Goal: Find specific page/section: Find specific page/section

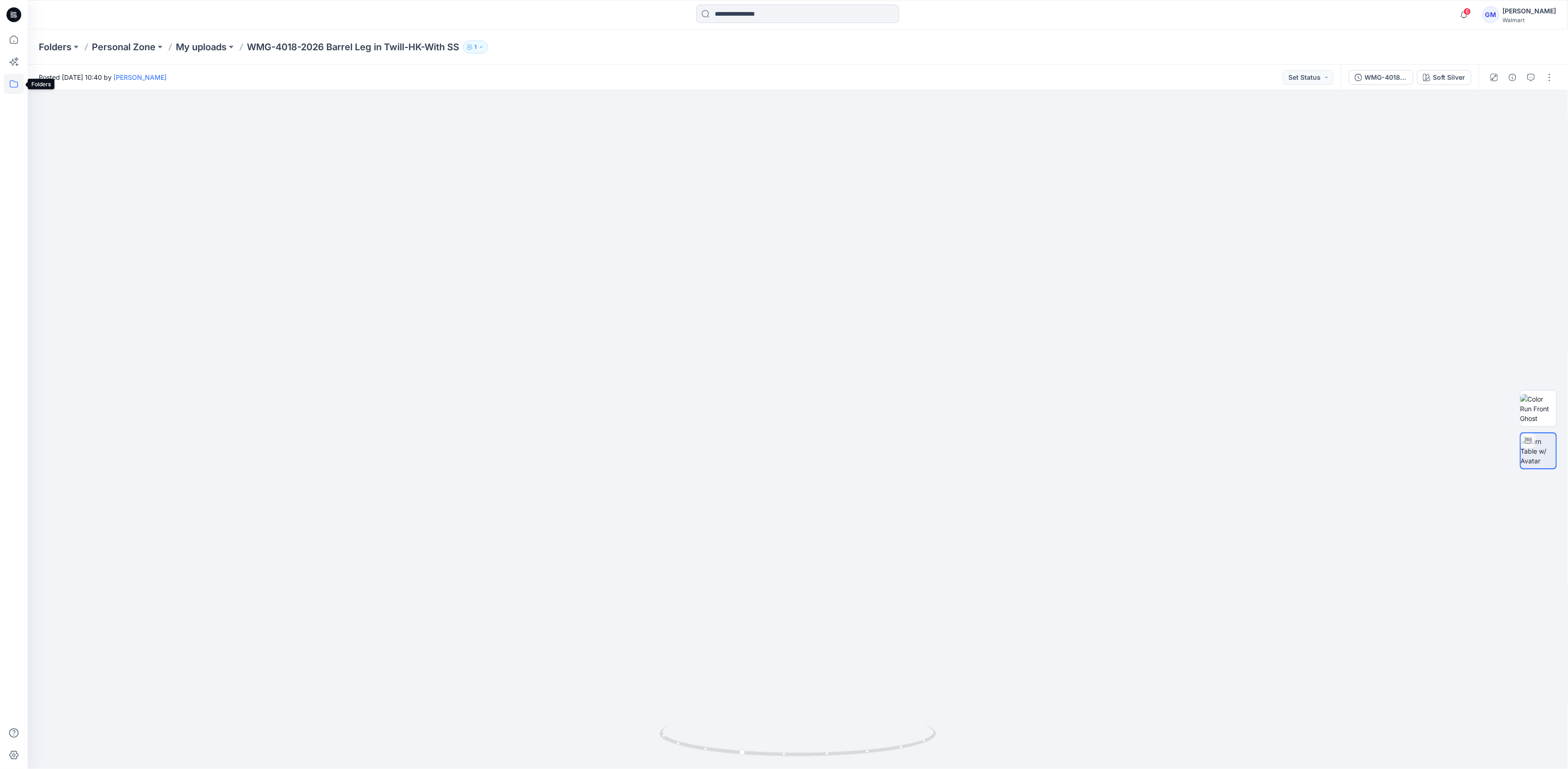
click at [15, 81] on icon at bounding box center [13, 83] width 20 height 20
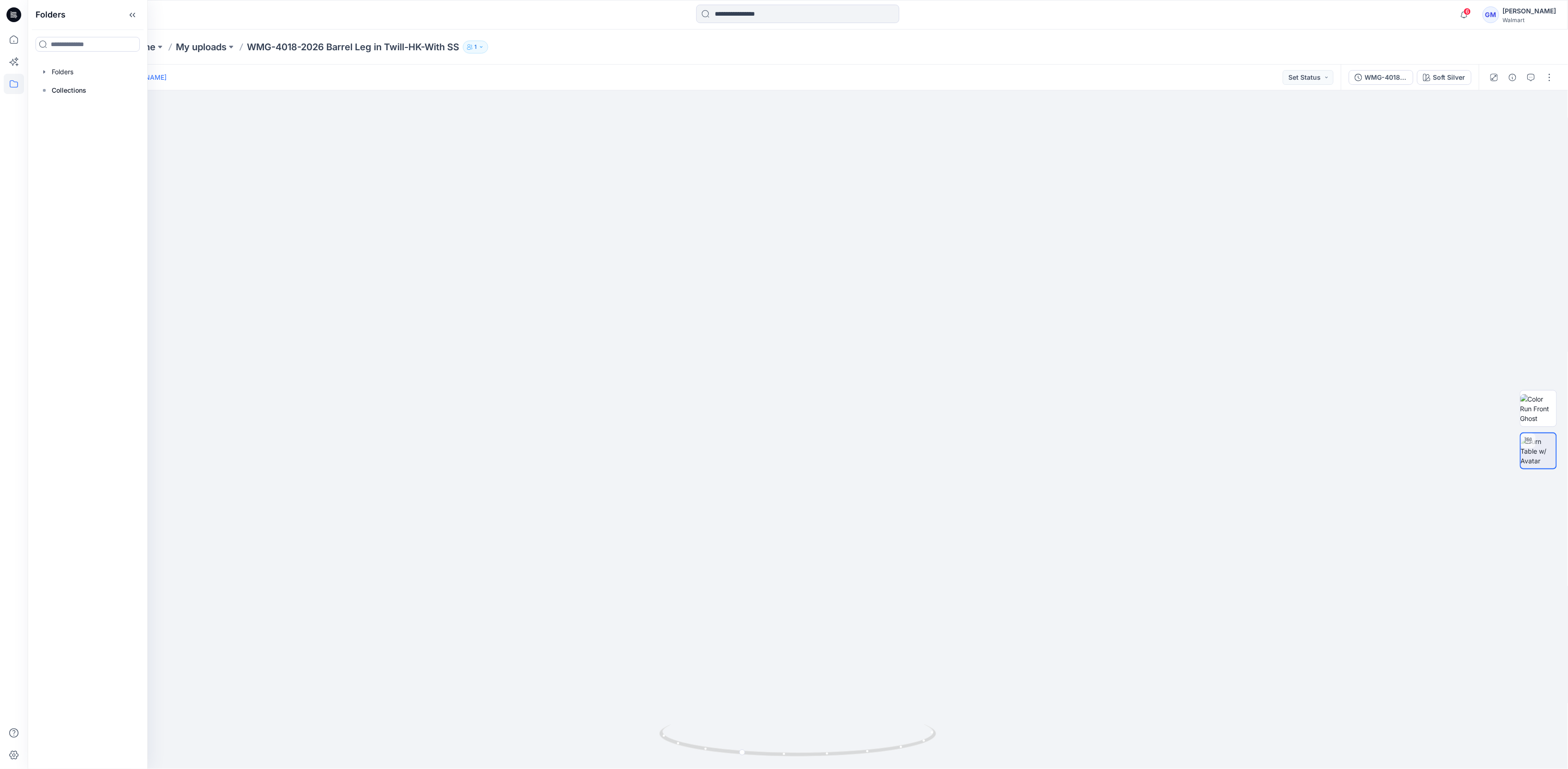
click at [85, 69] on div at bounding box center [88, 72] width 105 height 18
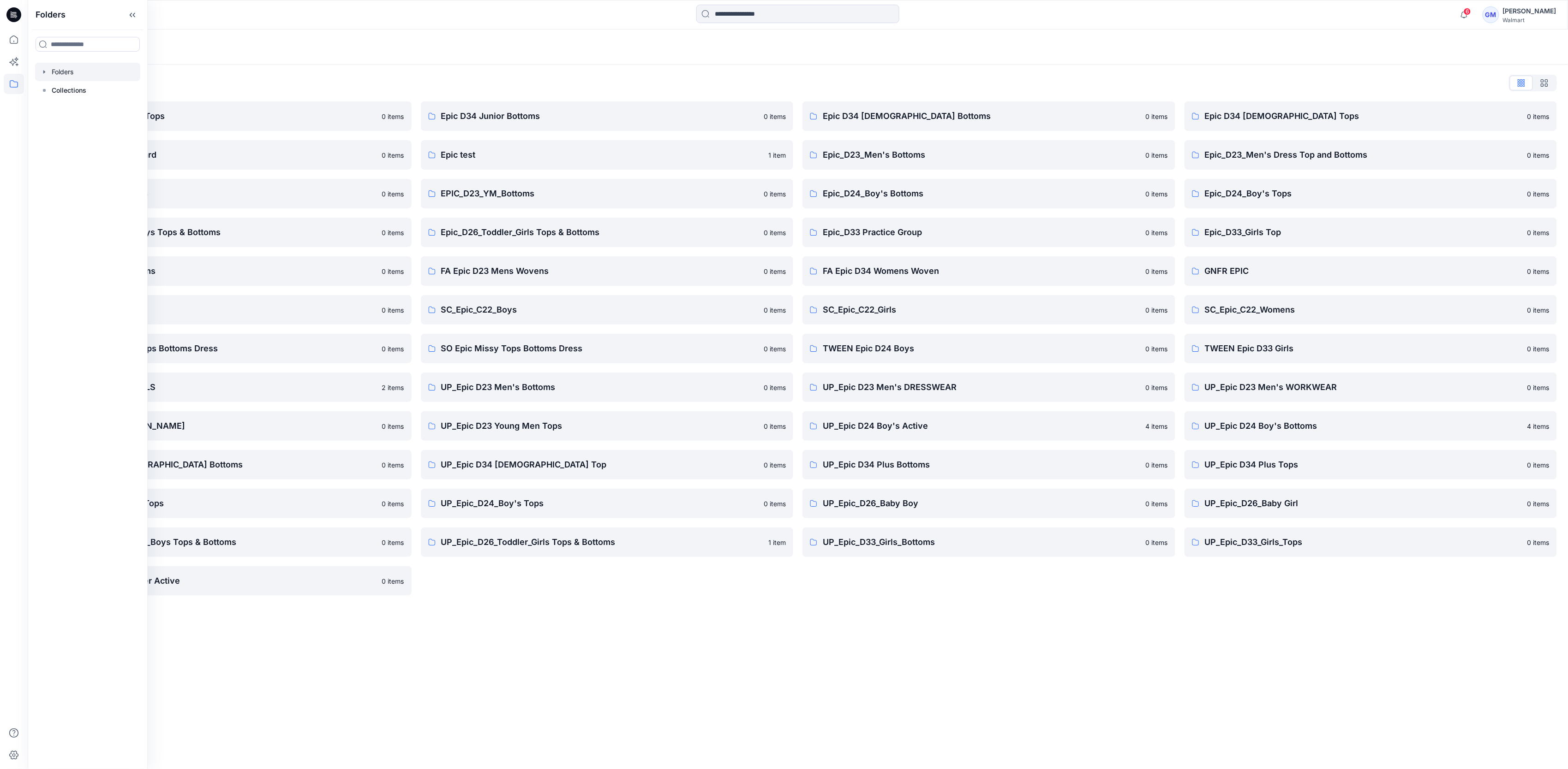
click at [542, 595] on div "Epic D34 Junior Bottoms 0 items Epic test 1 item EPIC_D23_YM_Bottoms 0 items Ep…" at bounding box center [607, 349] width 373 height 495
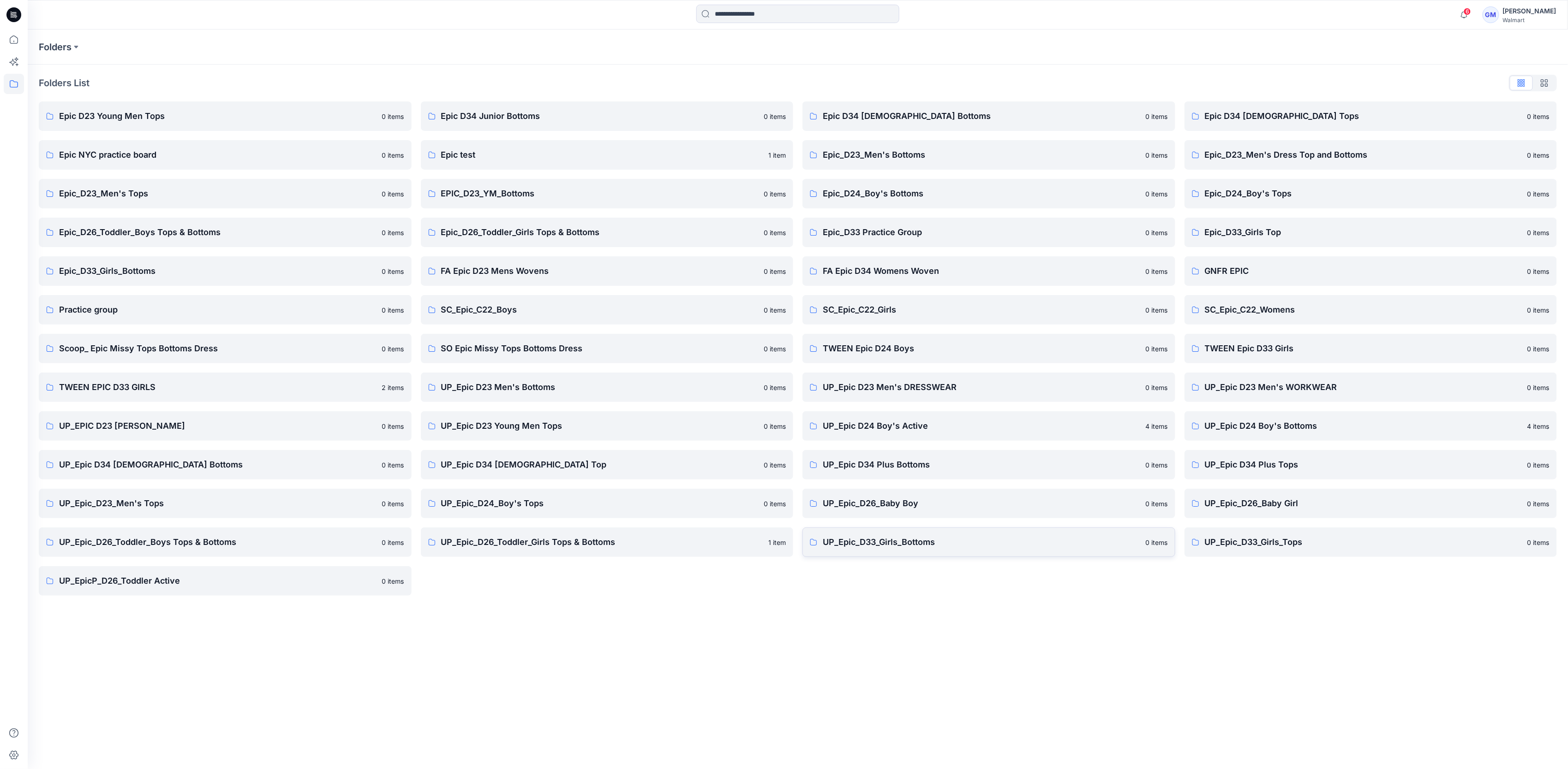
click at [1010, 541] on p "UP_Epic_D33_Girls_Bottoms" at bounding box center [982, 542] width 318 height 13
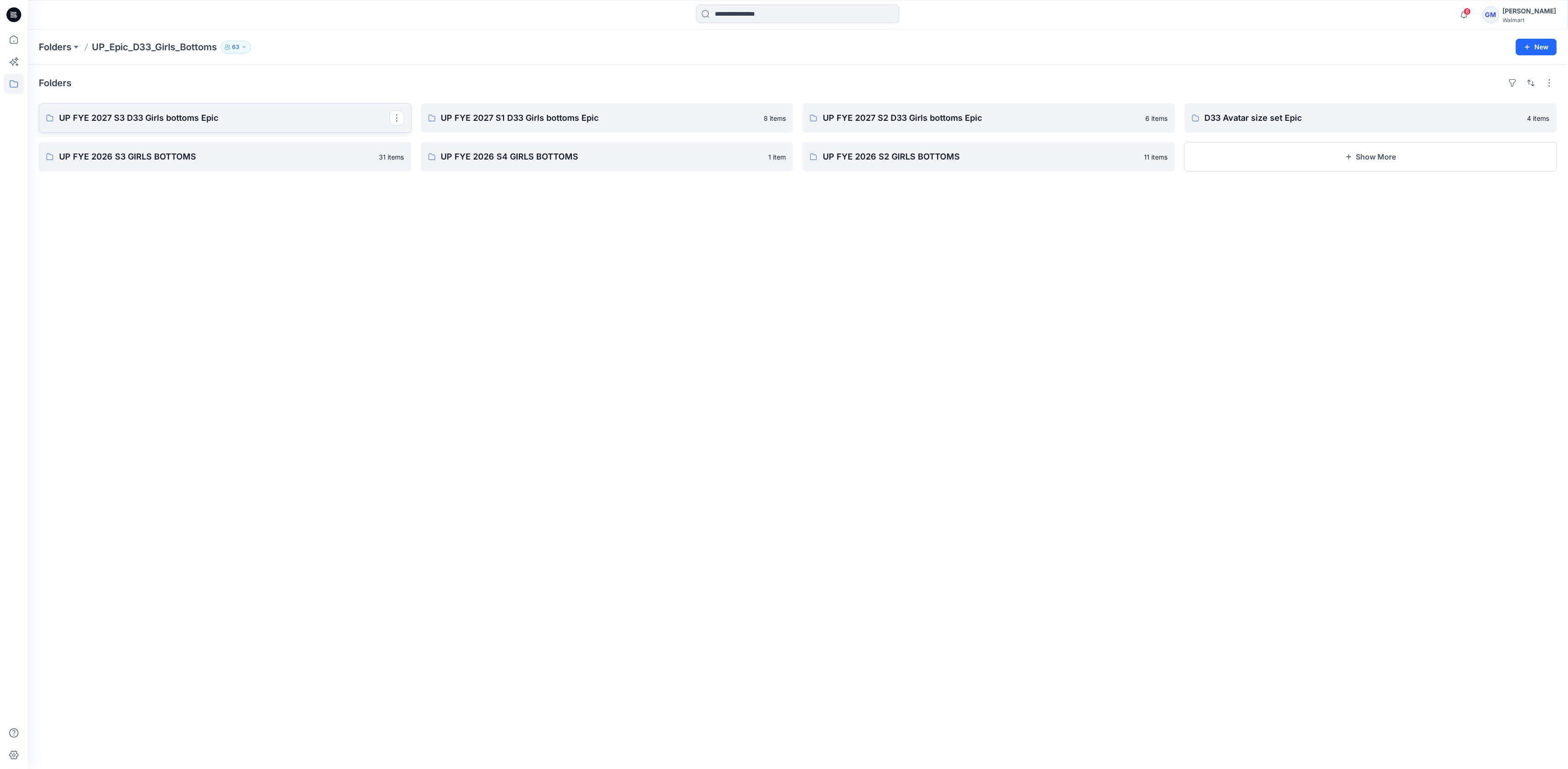
click at [125, 115] on p "UP FYE 2027 S3 D33 Girls bottoms Epic" at bounding box center [224, 117] width 331 height 13
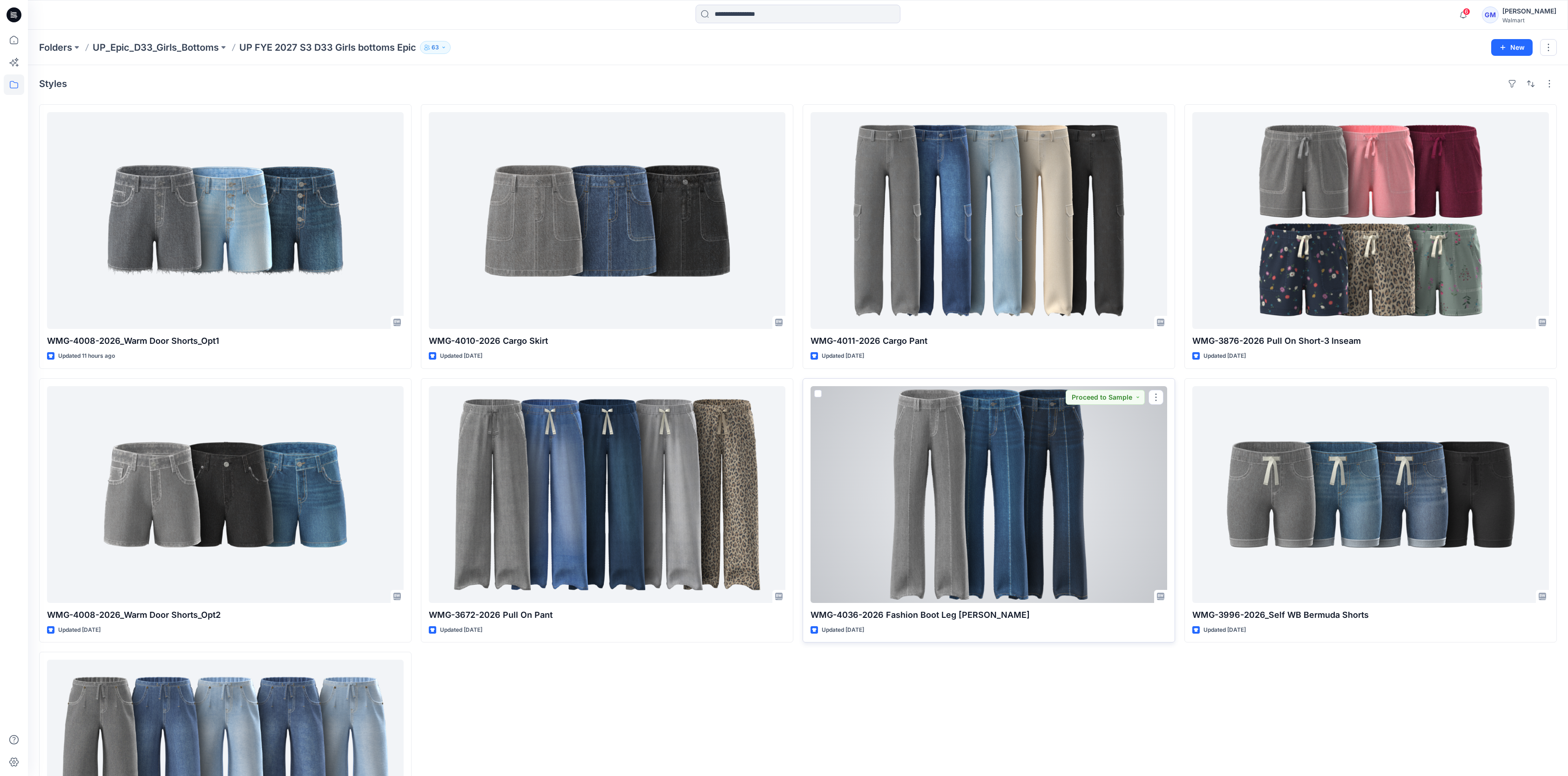
click at [1012, 451] on div at bounding box center [989, 494] width 357 height 217
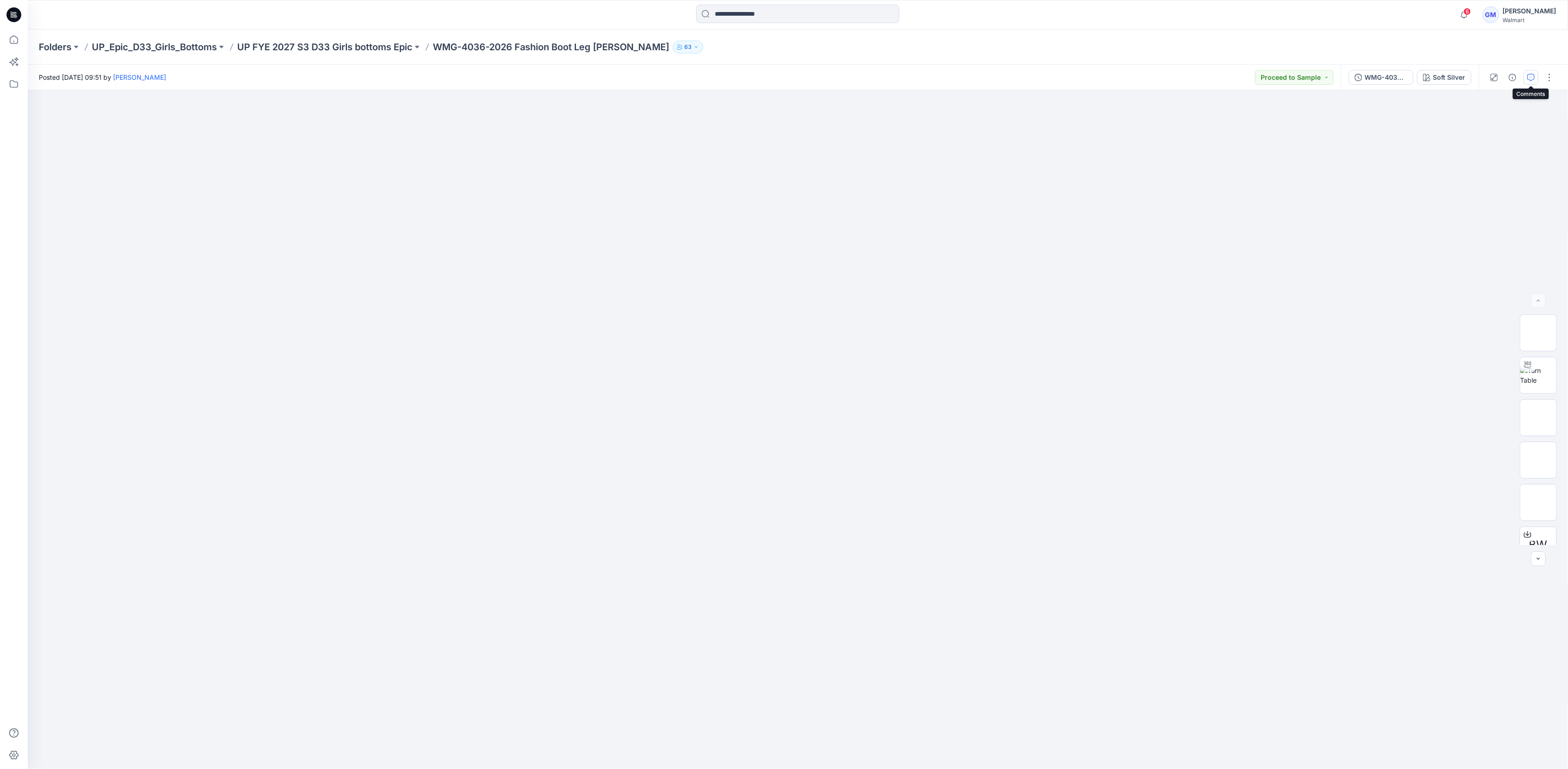
click at [1528, 83] on button "button" at bounding box center [1531, 77] width 15 height 15
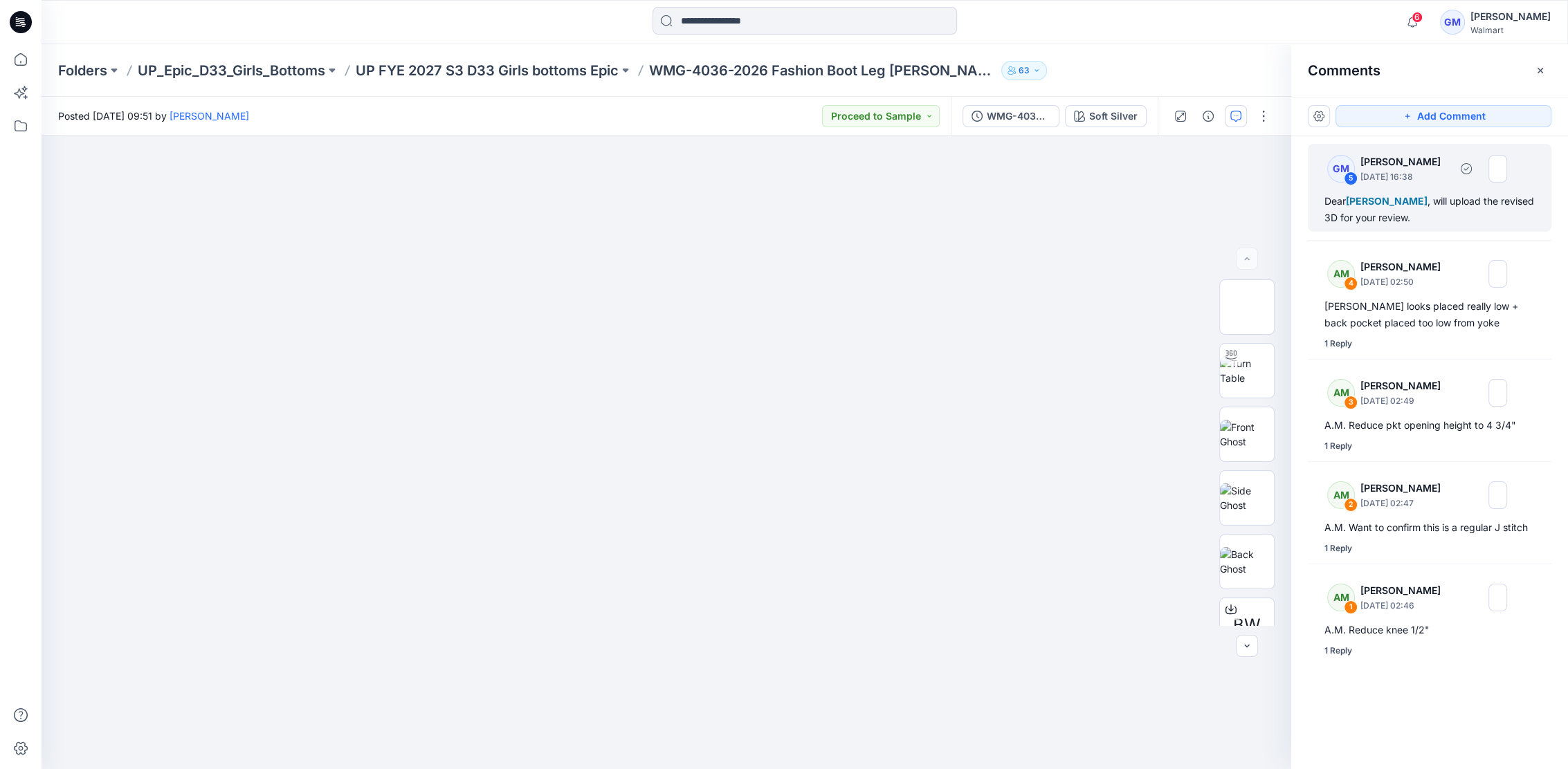
click at [1429, 216] on div "Dear [PERSON_NAME] , will upload the revised 3D for your review." at bounding box center [1429, 210] width 210 height 33
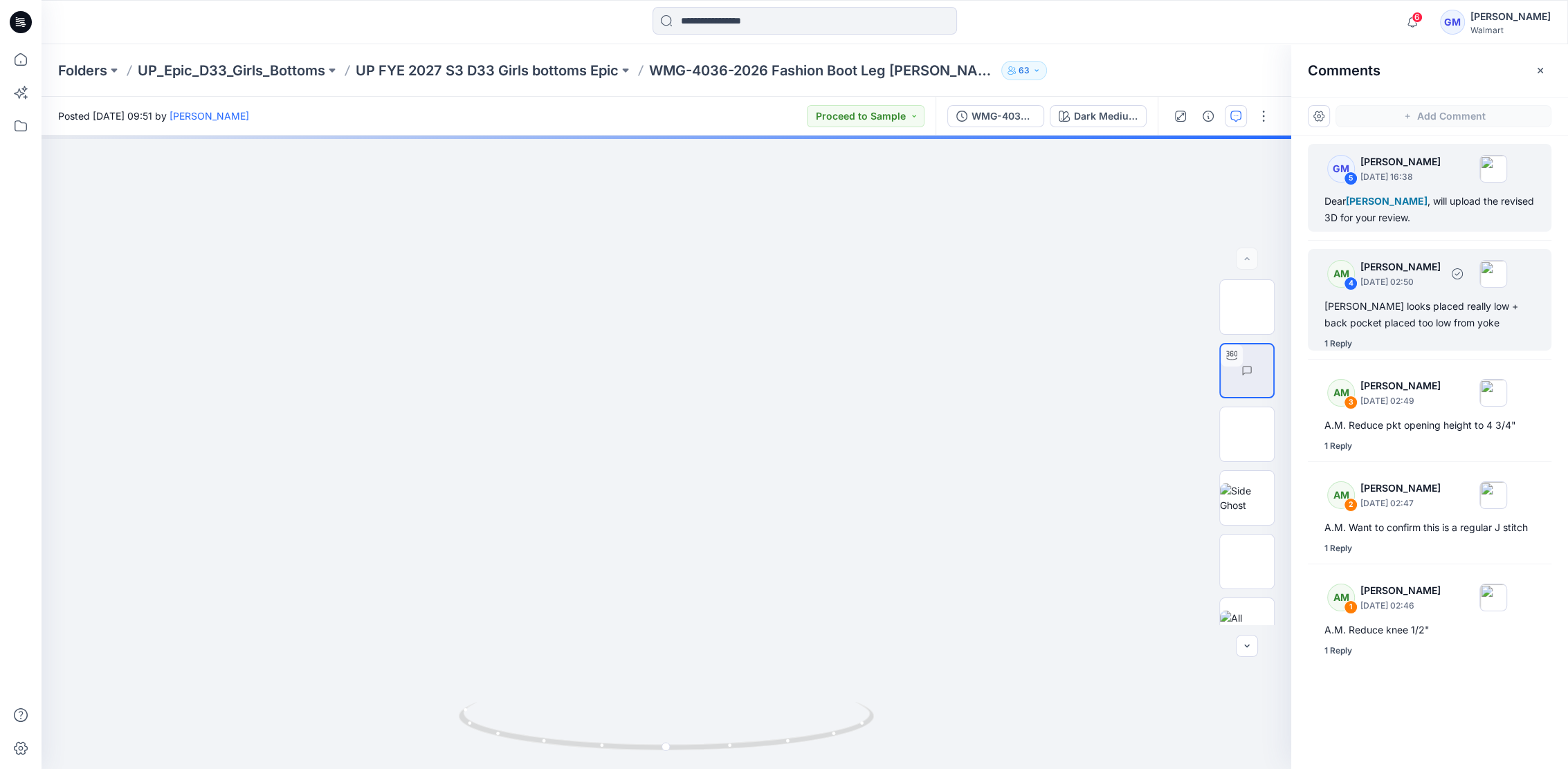
click at [1489, 309] on div "[PERSON_NAME] looks placed really low + back pocket placed too low from yoke" at bounding box center [1429, 315] width 210 height 33
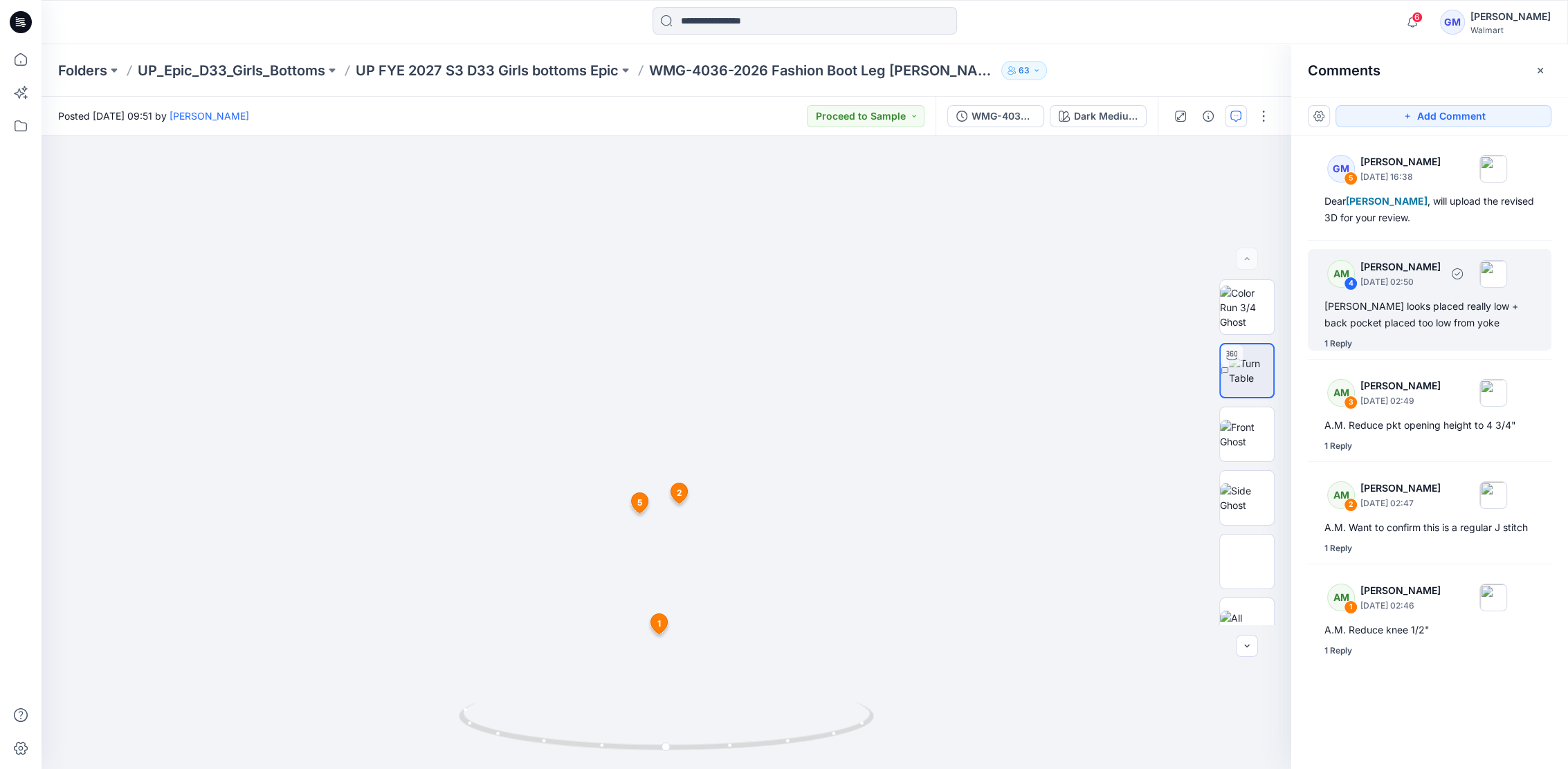
click at [1451, 307] on div "[PERSON_NAME] looks placed really low + back pocket placed too low from yoke" at bounding box center [1429, 315] width 210 height 33
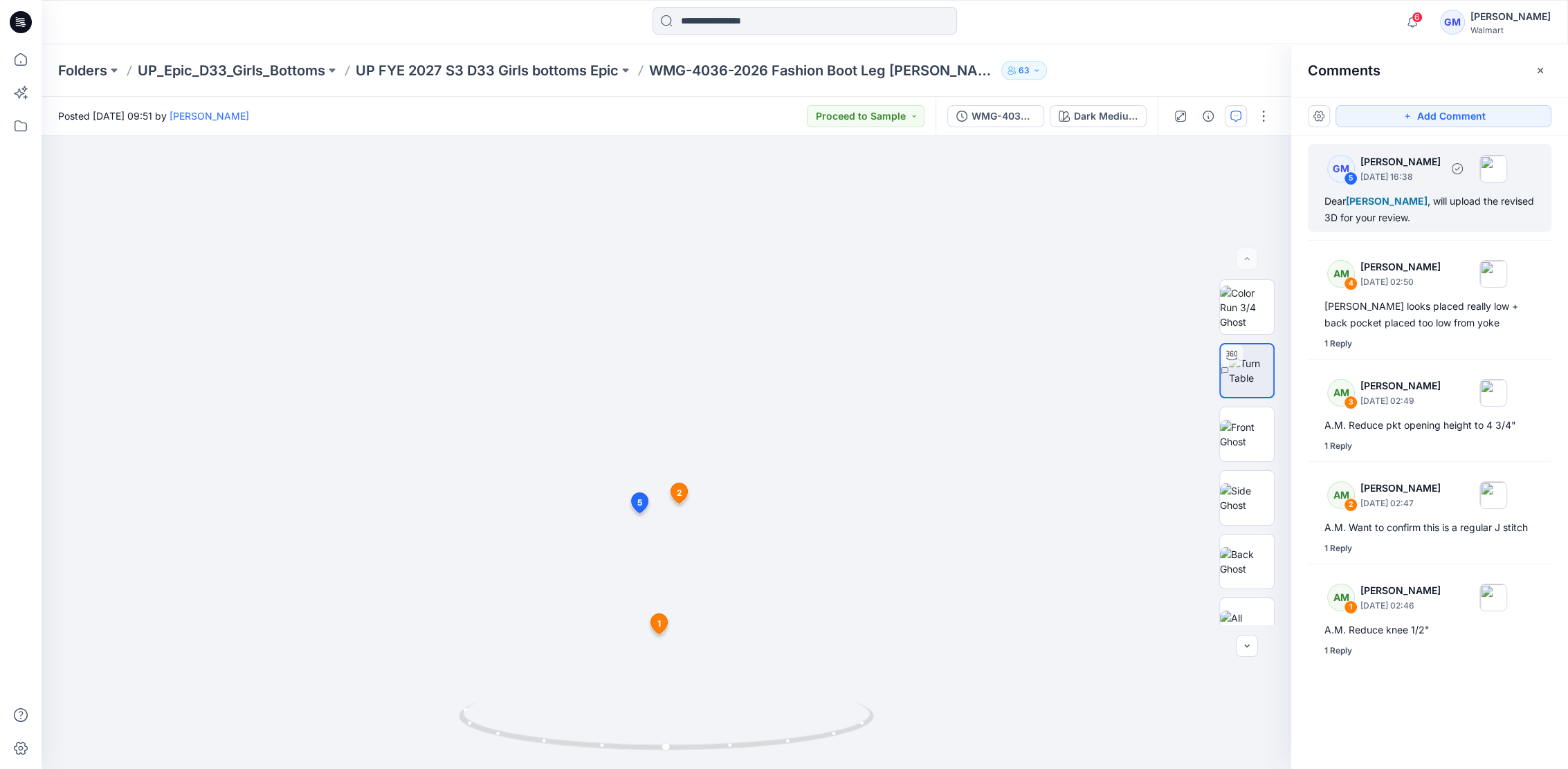
click at [1400, 171] on p "[DATE] 16:38" at bounding box center [1400, 176] width 80 height 14
click at [1352, 171] on div "5" at bounding box center [1350, 178] width 14 height 14
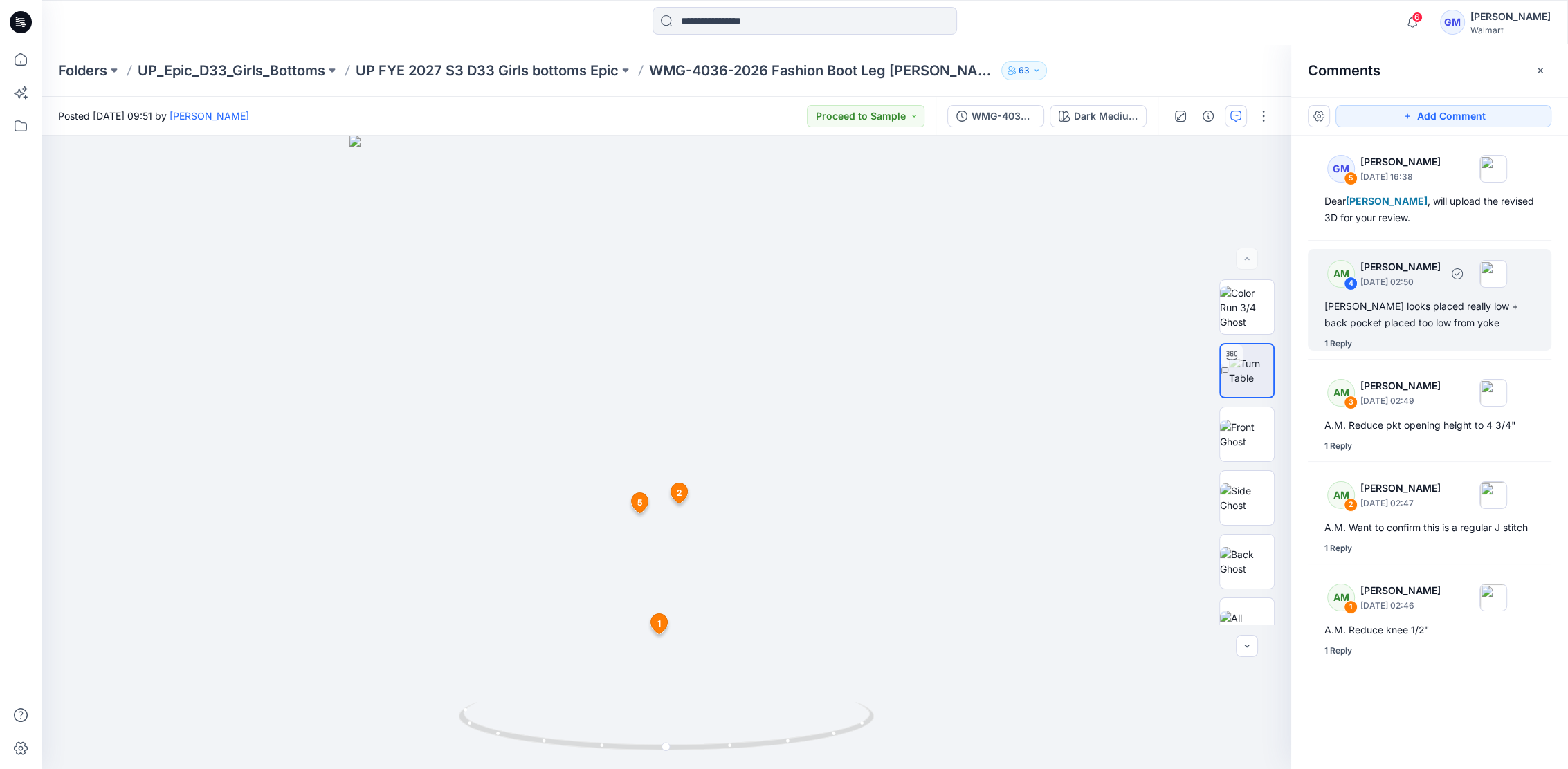
click at [1432, 301] on div "[PERSON_NAME] looks placed really low + back pocket placed too low from yoke" at bounding box center [1429, 315] width 210 height 33
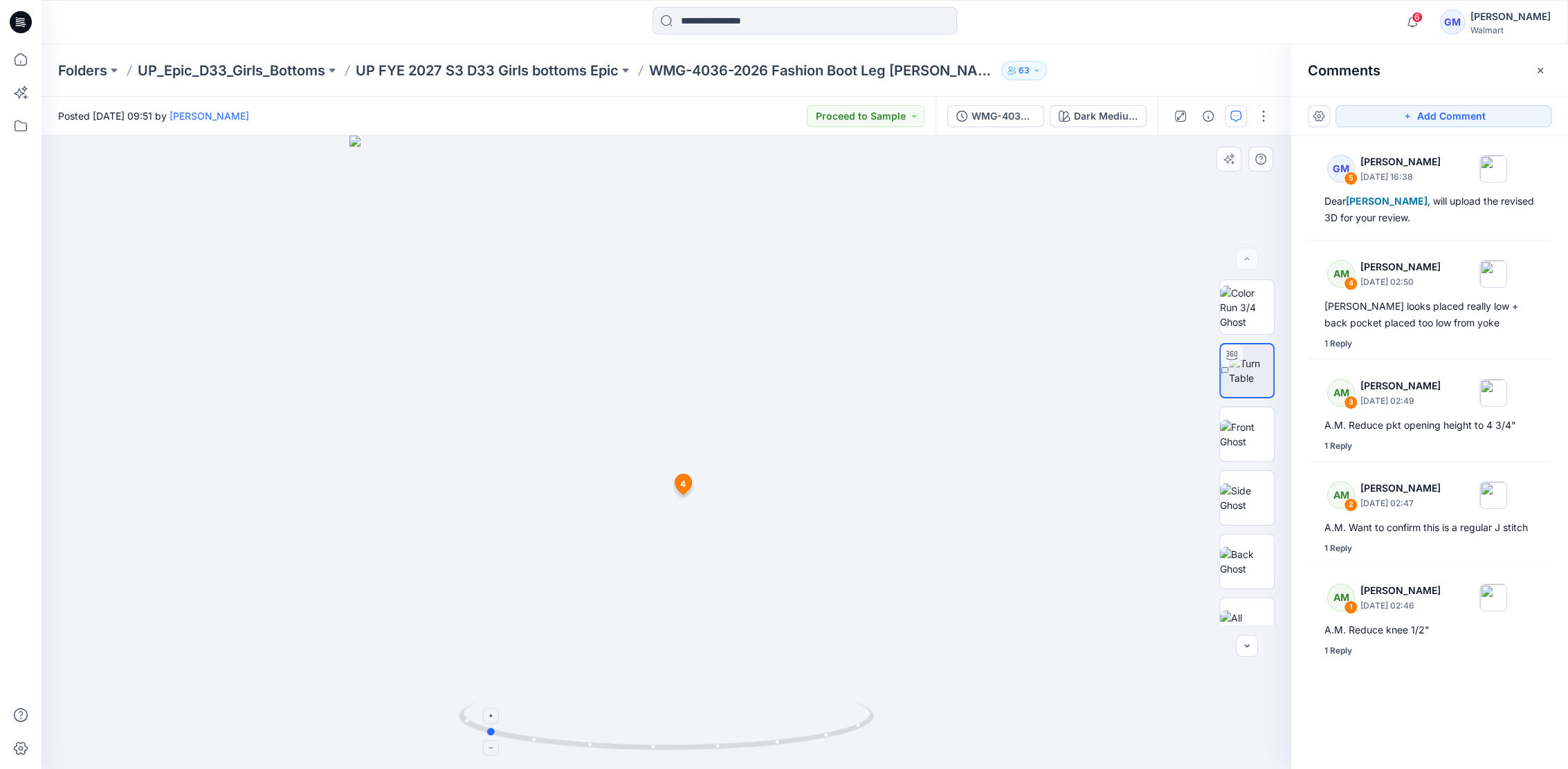
drag, startPoint x: 734, startPoint y: 743, endPoint x: 560, endPoint y: 719, distance: 175.6
click at [560, 719] on icon at bounding box center [668, 727] width 419 height 52
click at [692, 525] on icon at bounding box center [696, 520] width 16 height 20
drag, startPoint x: 826, startPoint y: 739, endPoint x: 641, endPoint y: 742, distance: 185.0
click at [641, 742] on icon at bounding box center [668, 727] width 419 height 52
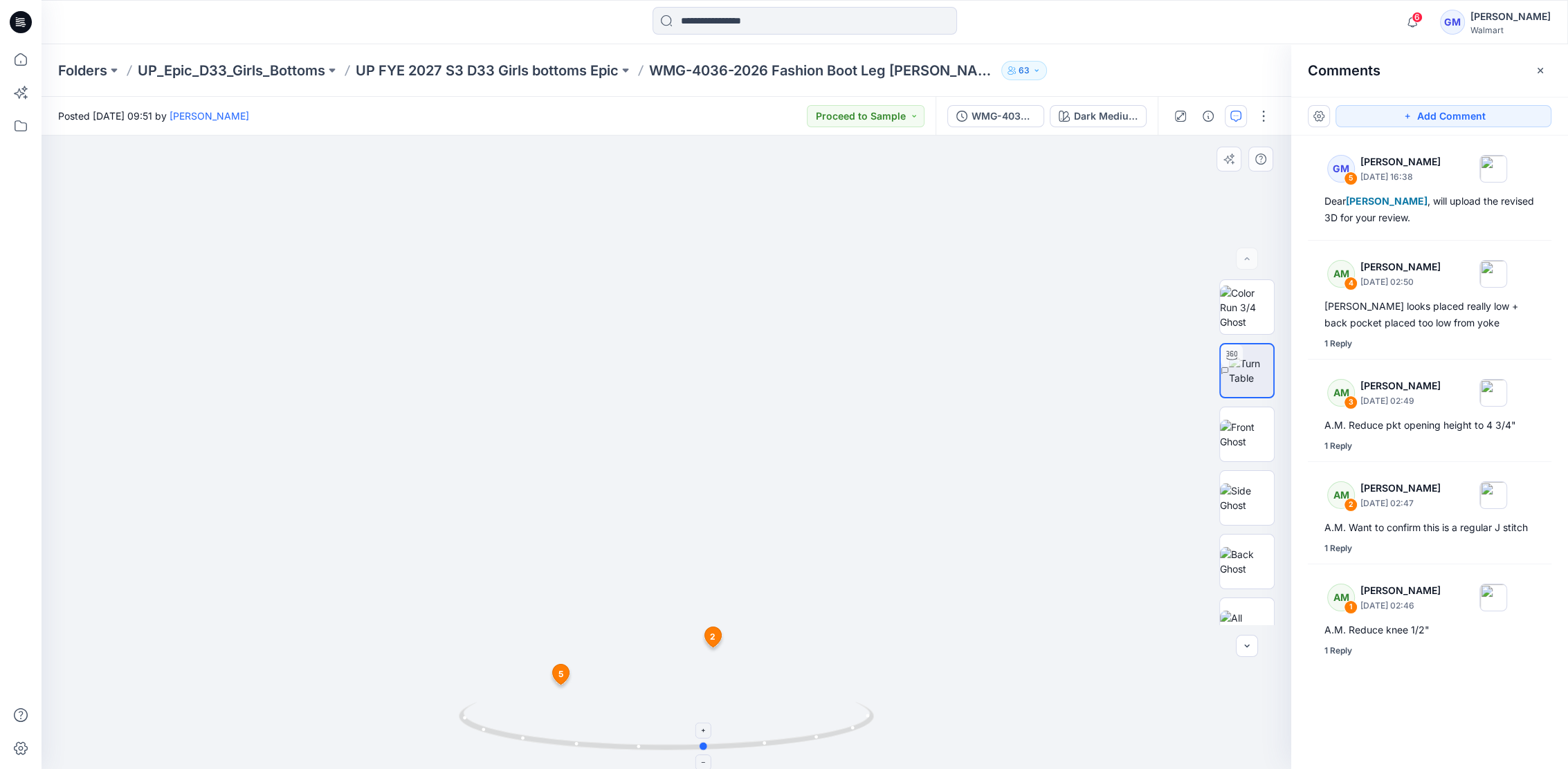
drag, startPoint x: 764, startPoint y: 733, endPoint x: 598, endPoint y: 739, distance: 166.1
click at [598, 739] on icon at bounding box center [668, 727] width 419 height 52
drag, startPoint x: 814, startPoint y: 579, endPoint x: 687, endPoint y: 626, distance: 135.4
click at [687, 626] on div at bounding box center [665, 452] width 1249 height 633
drag, startPoint x: 800, startPoint y: 732, endPoint x: 644, endPoint y: 722, distance: 156.3
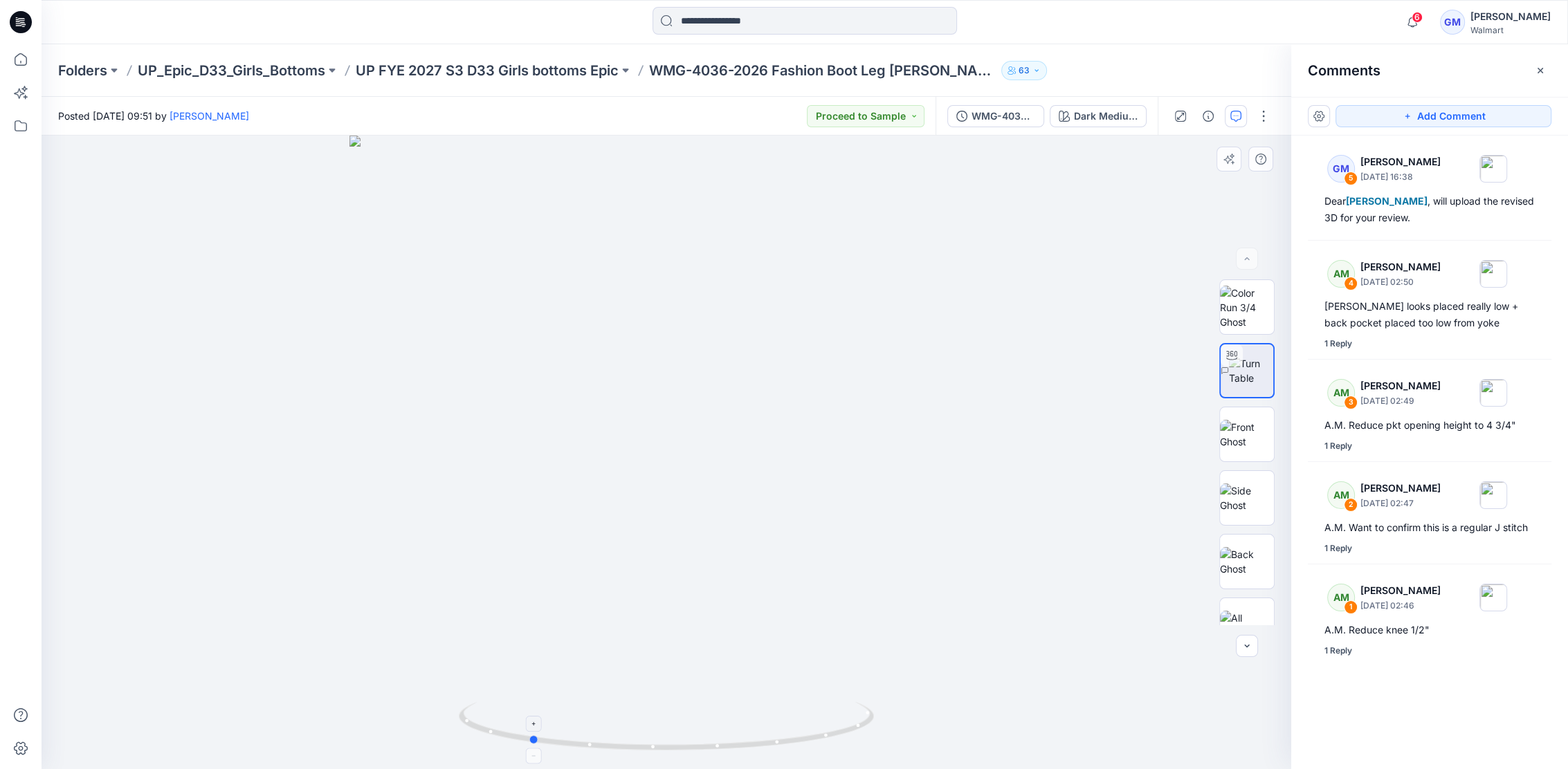
click at [644, 722] on icon at bounding box center [668, 727] width 419 height 52
drag, startPoint x: 765, startPoint y: 630, endPoint x: 765, endPoint y: 392, distance: 238.0
click at [1092, 121] on div "Dark Medium Wash 20% Lighter" at bounding box center [1106, 116] width 64 height 16
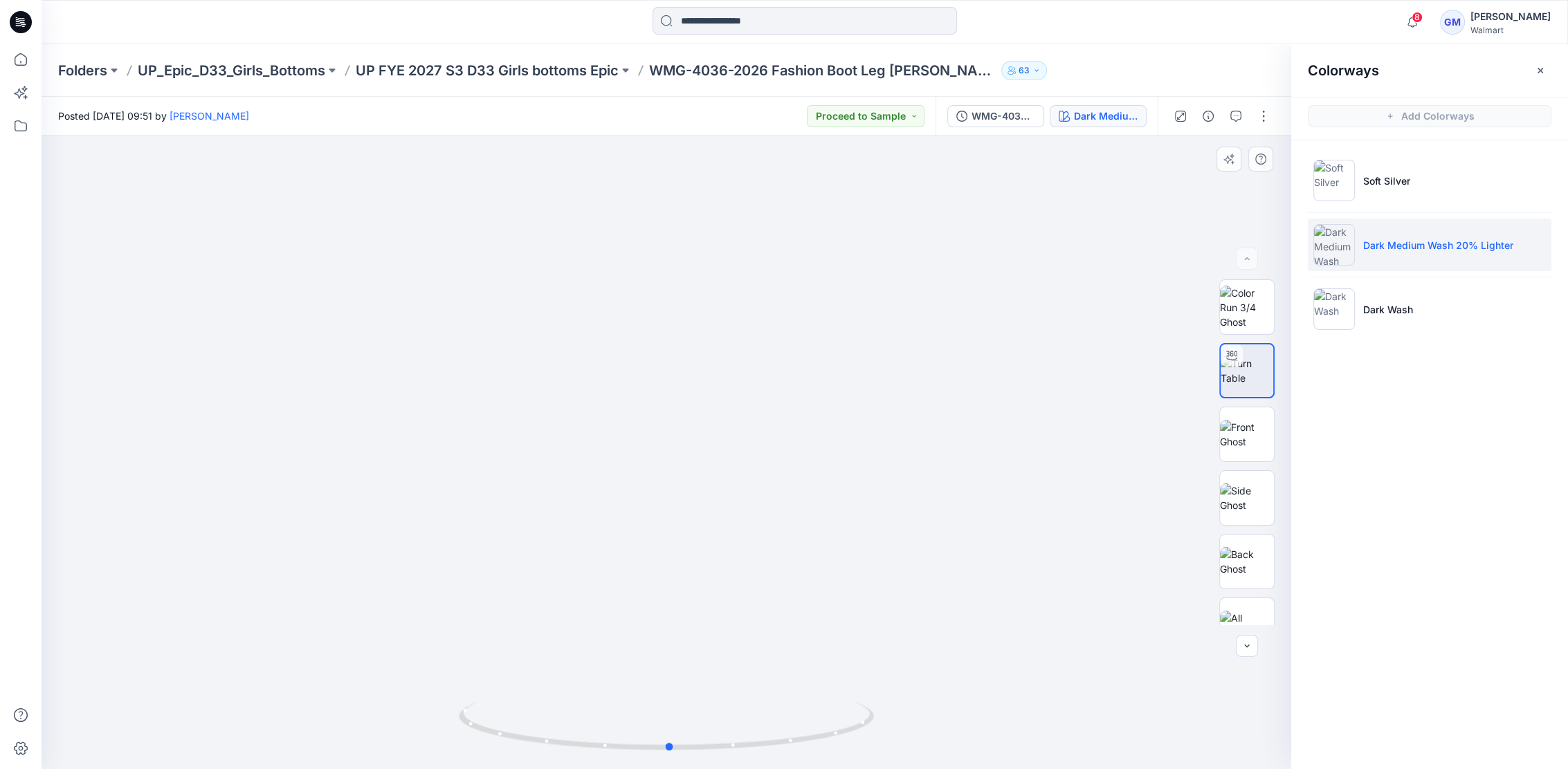
drag, startPoint x: 786, startPoint y: 748, endPoint x: 926, endPoint y: 728, distance: 141.4
click at [926, 728] on div at bounding box center [665, 452] width 1249 height 633
click at [1235, 115] on icon "button" at bounding box center [1236, 116] width 11 height 11
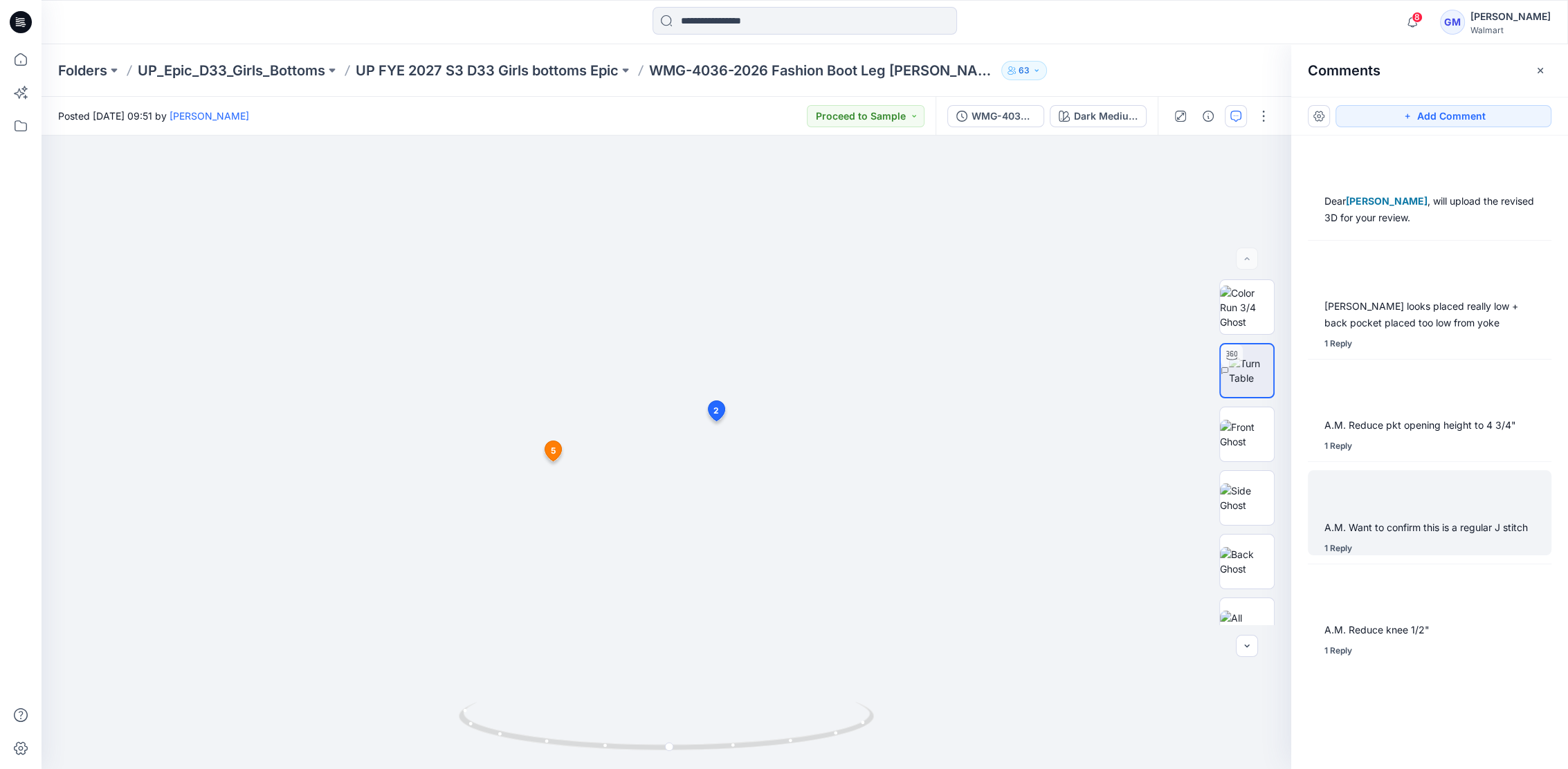
click at [1466, 537] on div "A.M. Want to confirm this is a regular J stitch 1 Reply" at bounding box center [1429, 513] width 244 height 85
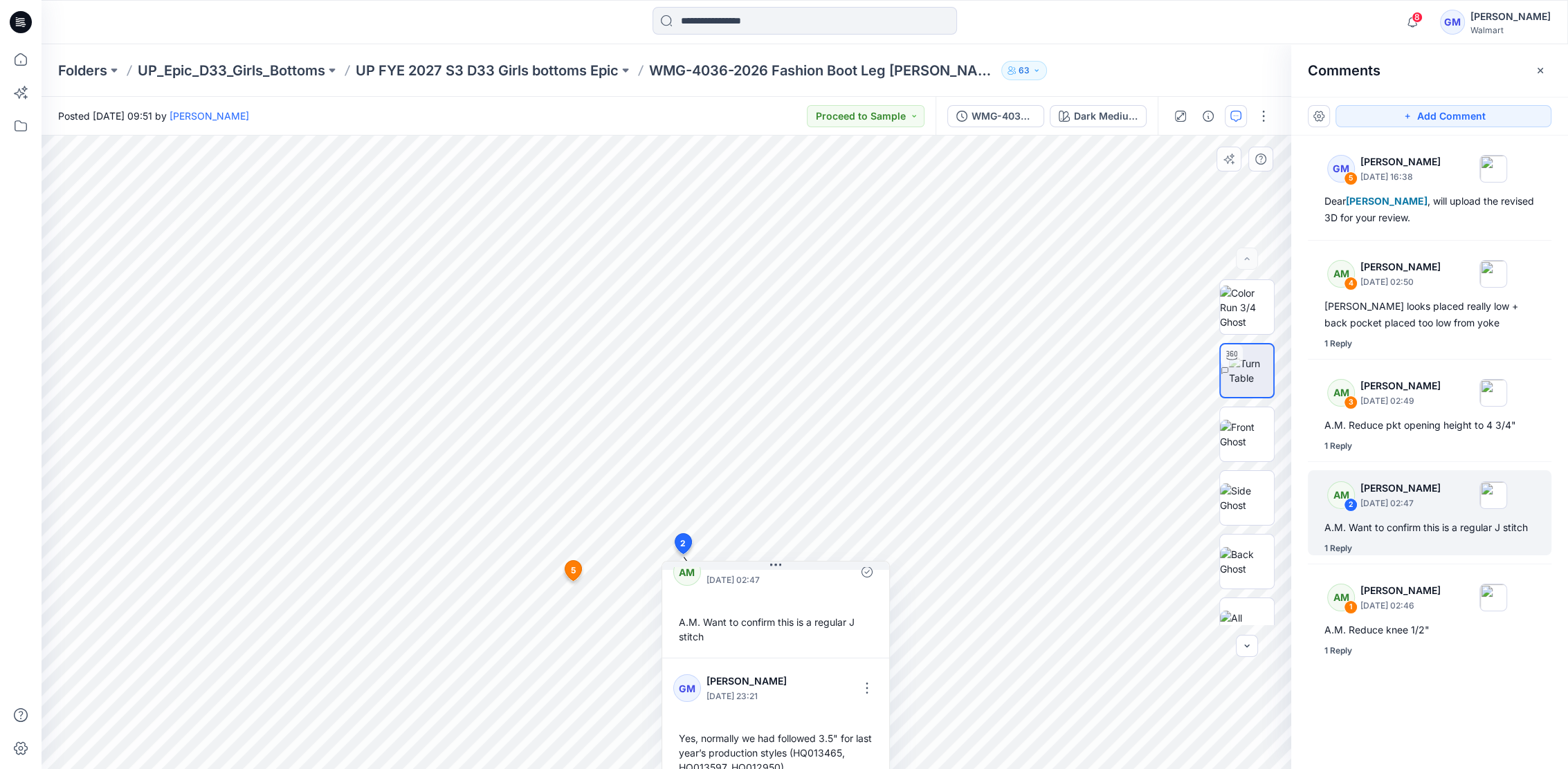
scroll to position [38, 0]
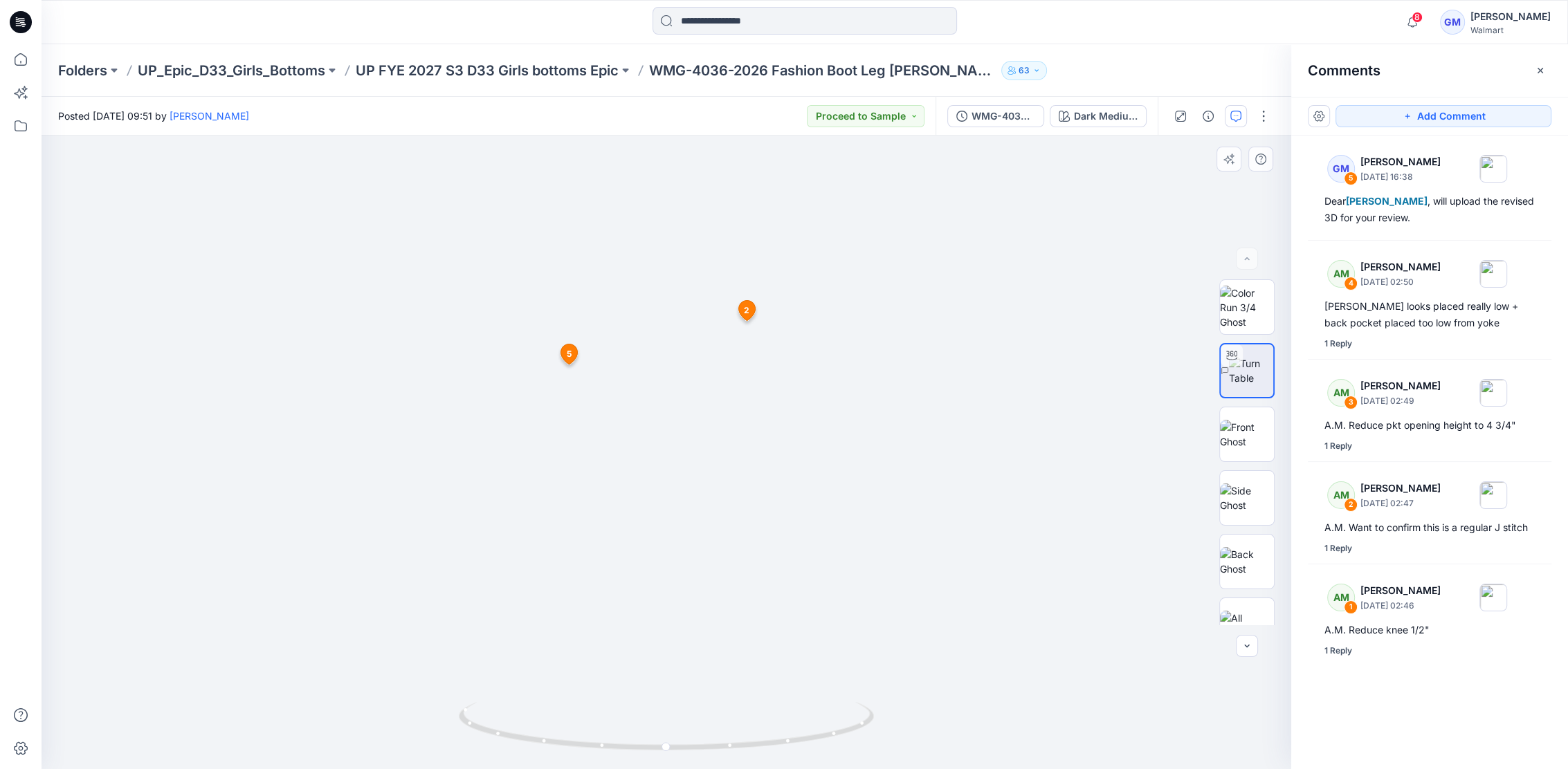
drag, startPoint x: 788, startPoint y: 532, endPoint x: 814, endPoint y: 163, distance: 369.9
drag, startPoint x: 711, startPoint y: 511, endPoint x: 714, endPoint y: 419, distance: 92.0
click at [714, 419] on div at bounding box center [665, 452] width 1249 height 633
click at [991, 113] on div "WMG-4036-2026 Fashion Boot Leg Jean_Full Colorway" at bounding box center [1003, 116] width 64 height 16
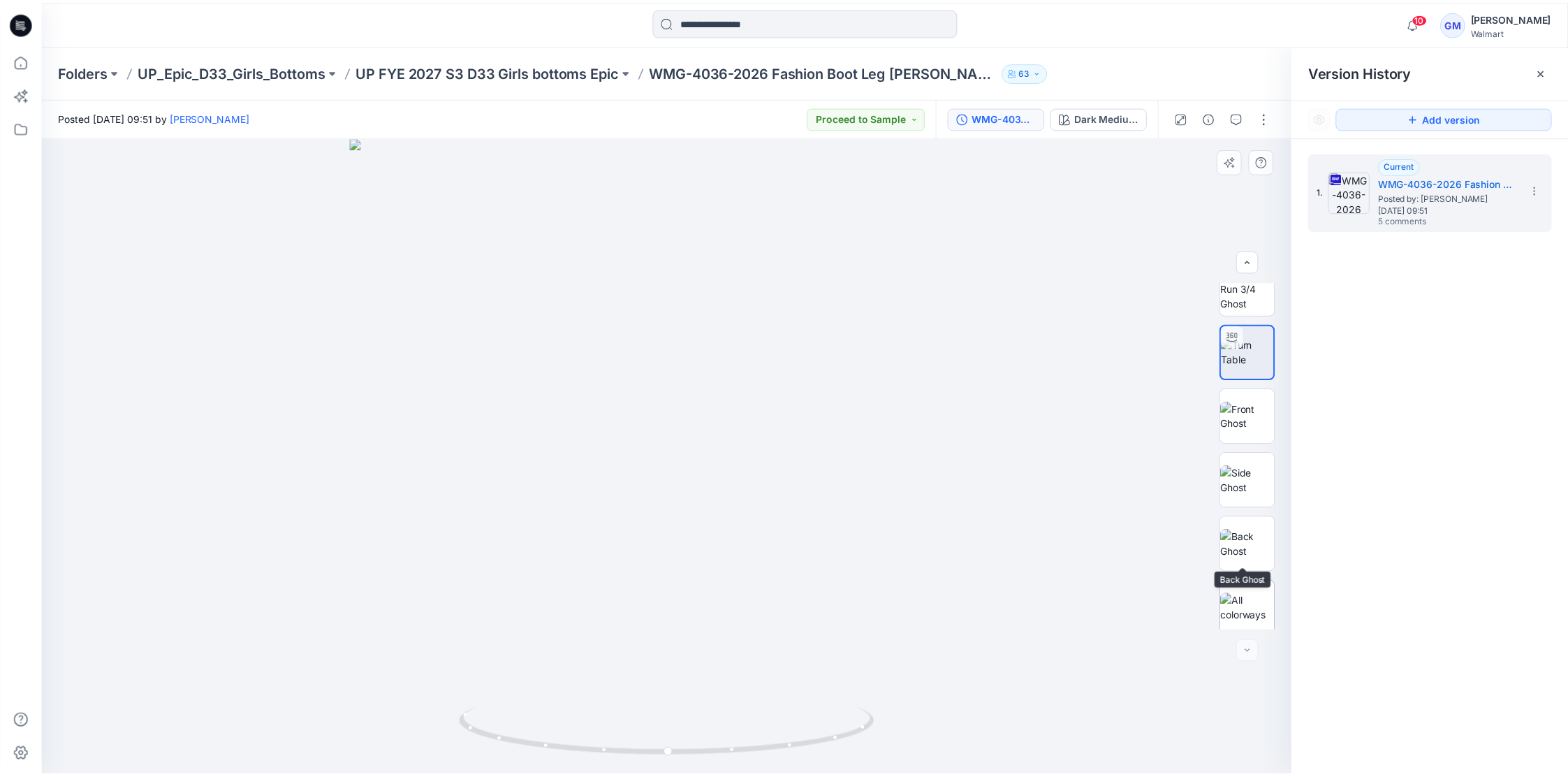
scroll to position [28, 0]
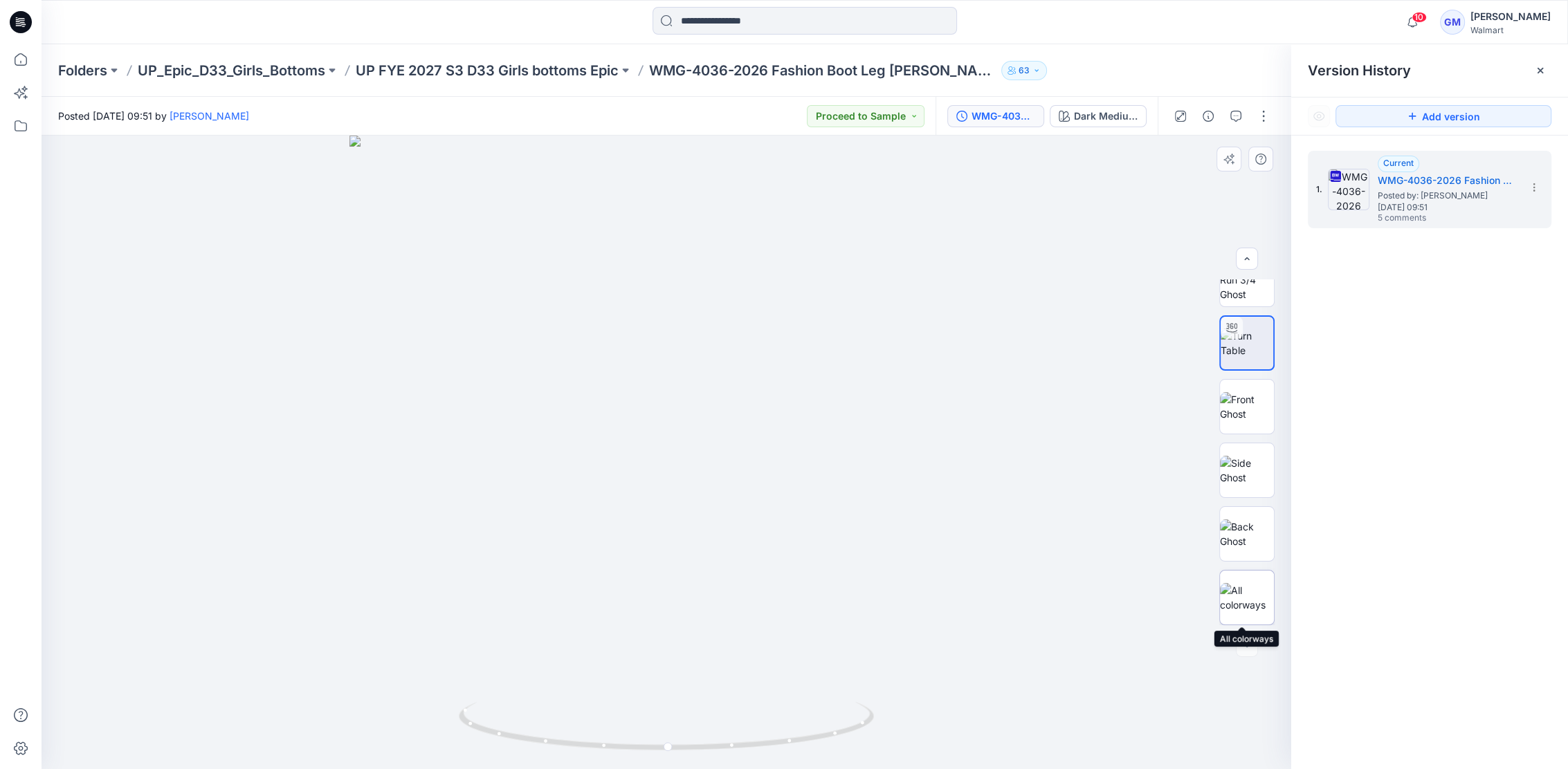
click at [1257, 585] on img at bounding box center [1247, 598] width 54 height 29
click at [474, 78] on p "UP FYE 2027 S3 D33 Girls bottoms Epic" at bounding box center [487, 70] width 263 height 19
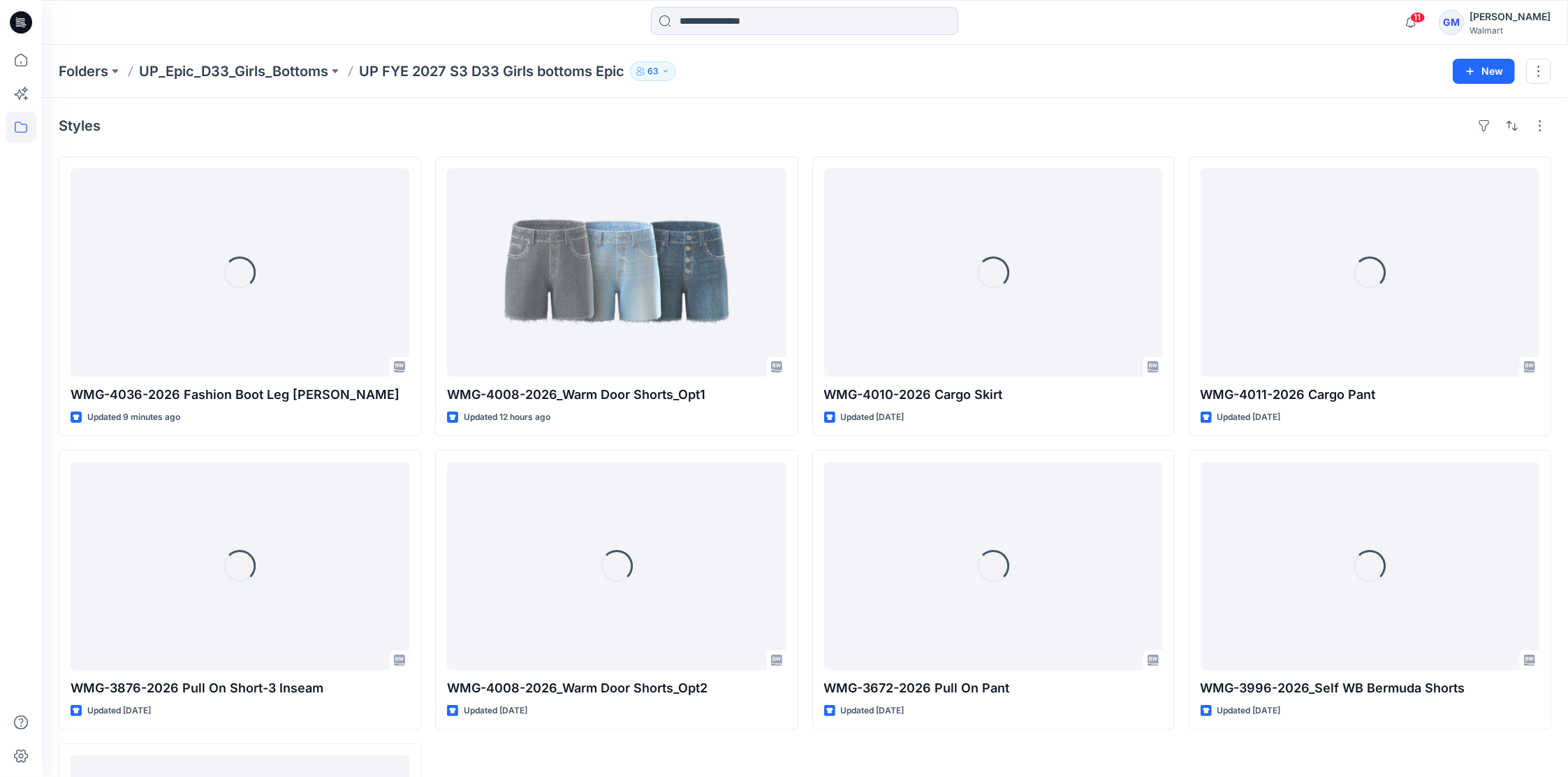
click at [504, 129] on div "Styles" at bounding box center [805, 125] width 1492 height 22
